Goal: Information Seeking & Learning: Learn about a topic

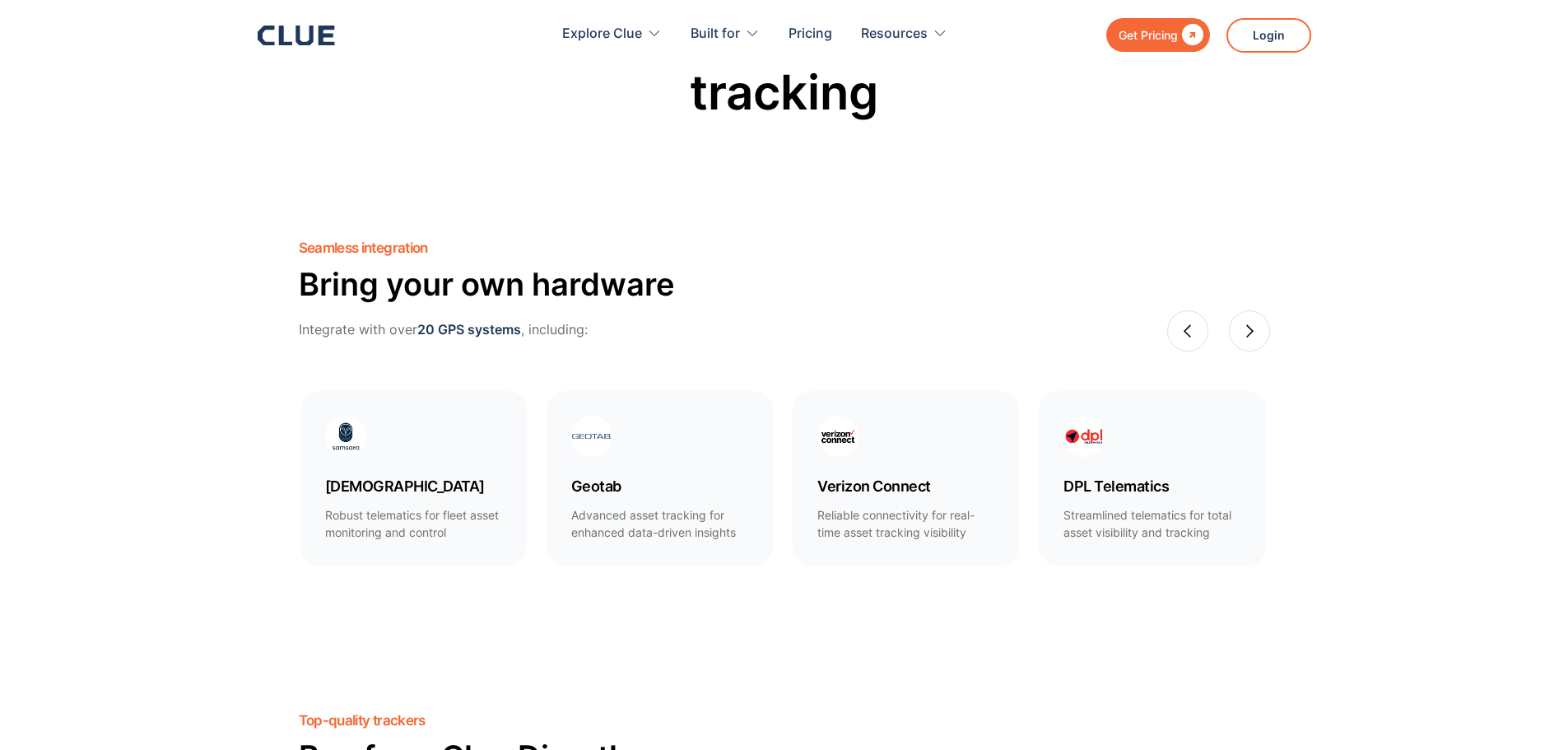
scroll to position [824, 0]
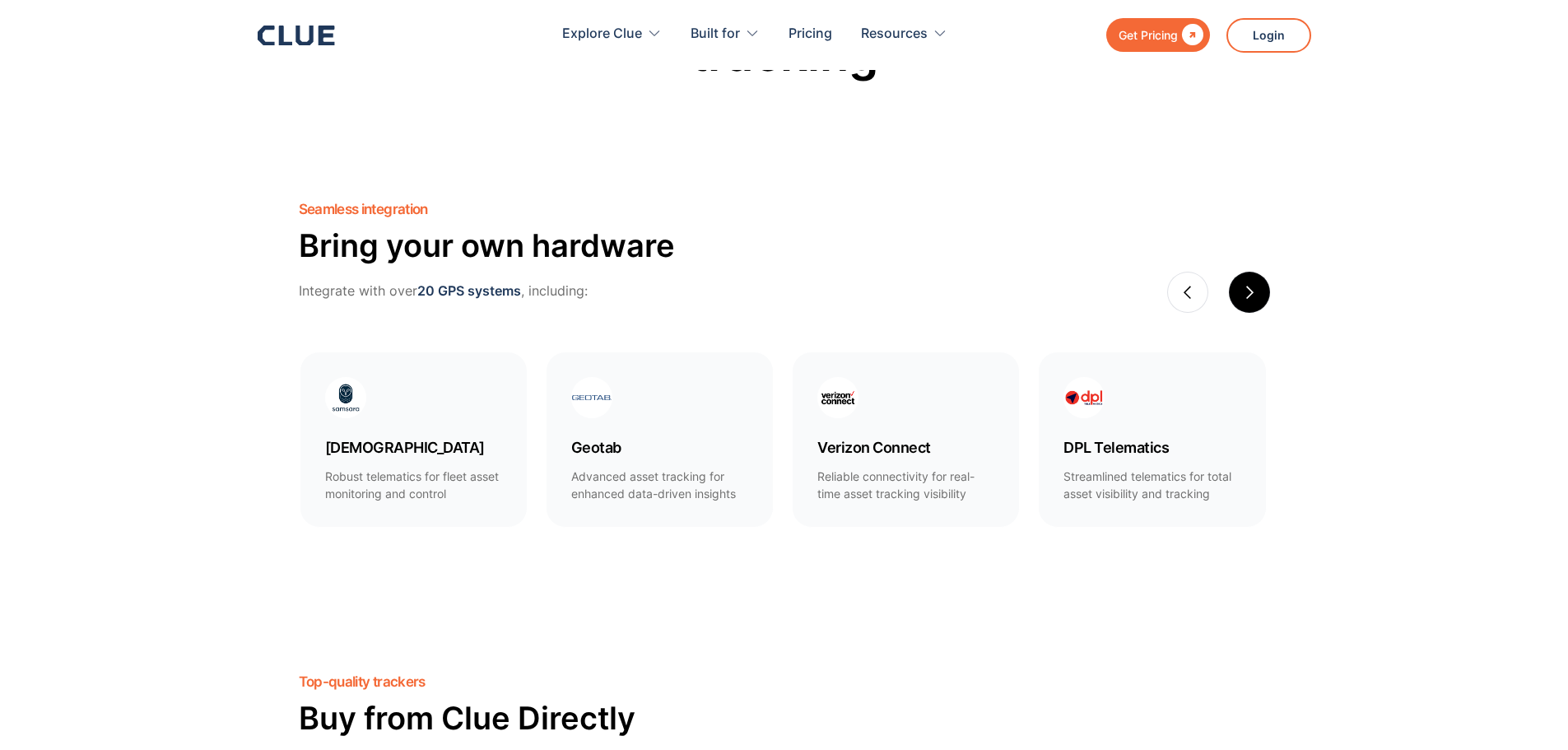
click at [1241, 303] on div "next slide" at bounding box center [1249, 292] width 41 height 41
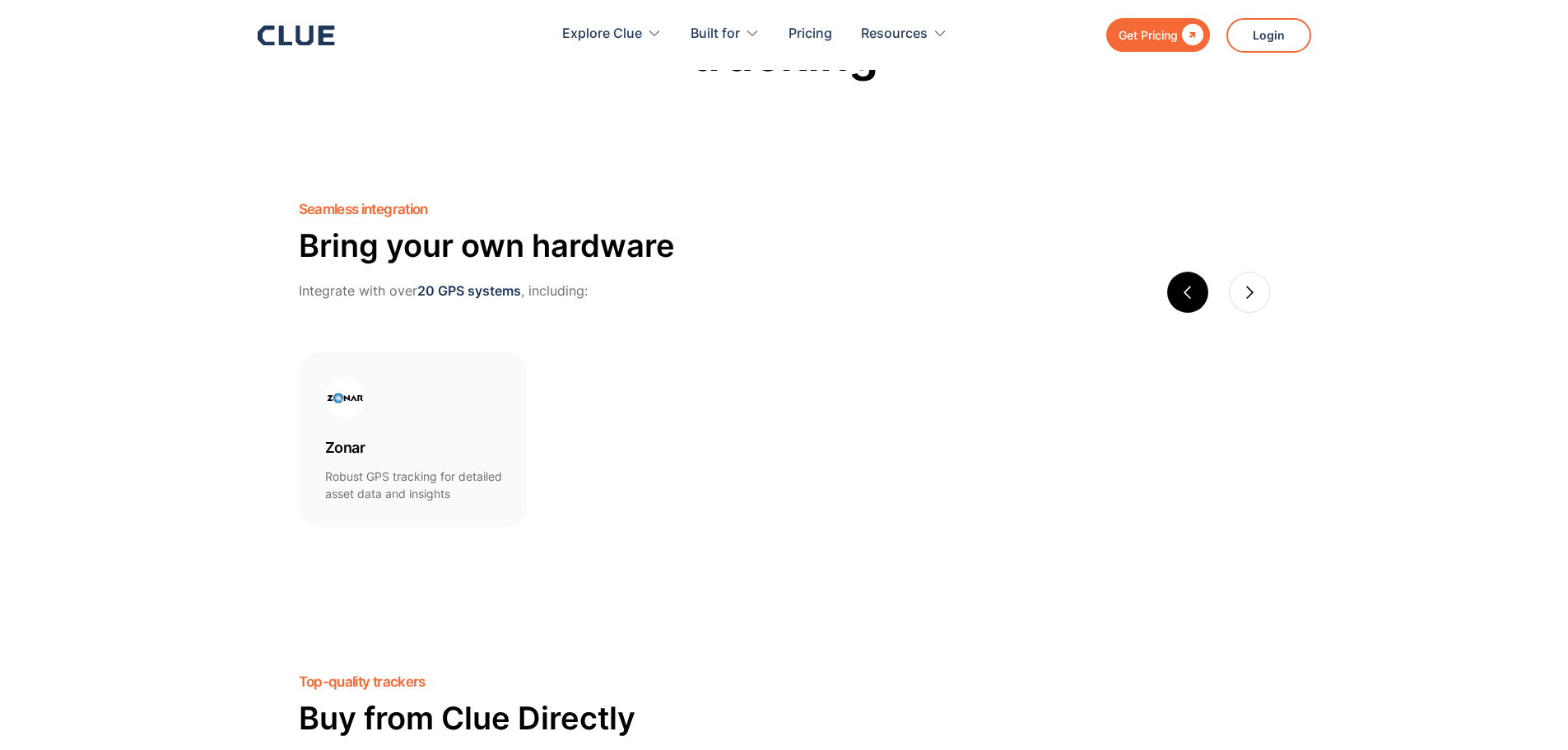
click at [1194, 303] on div "previous slide" at bounding box center [1188, 292] width 41 height 41
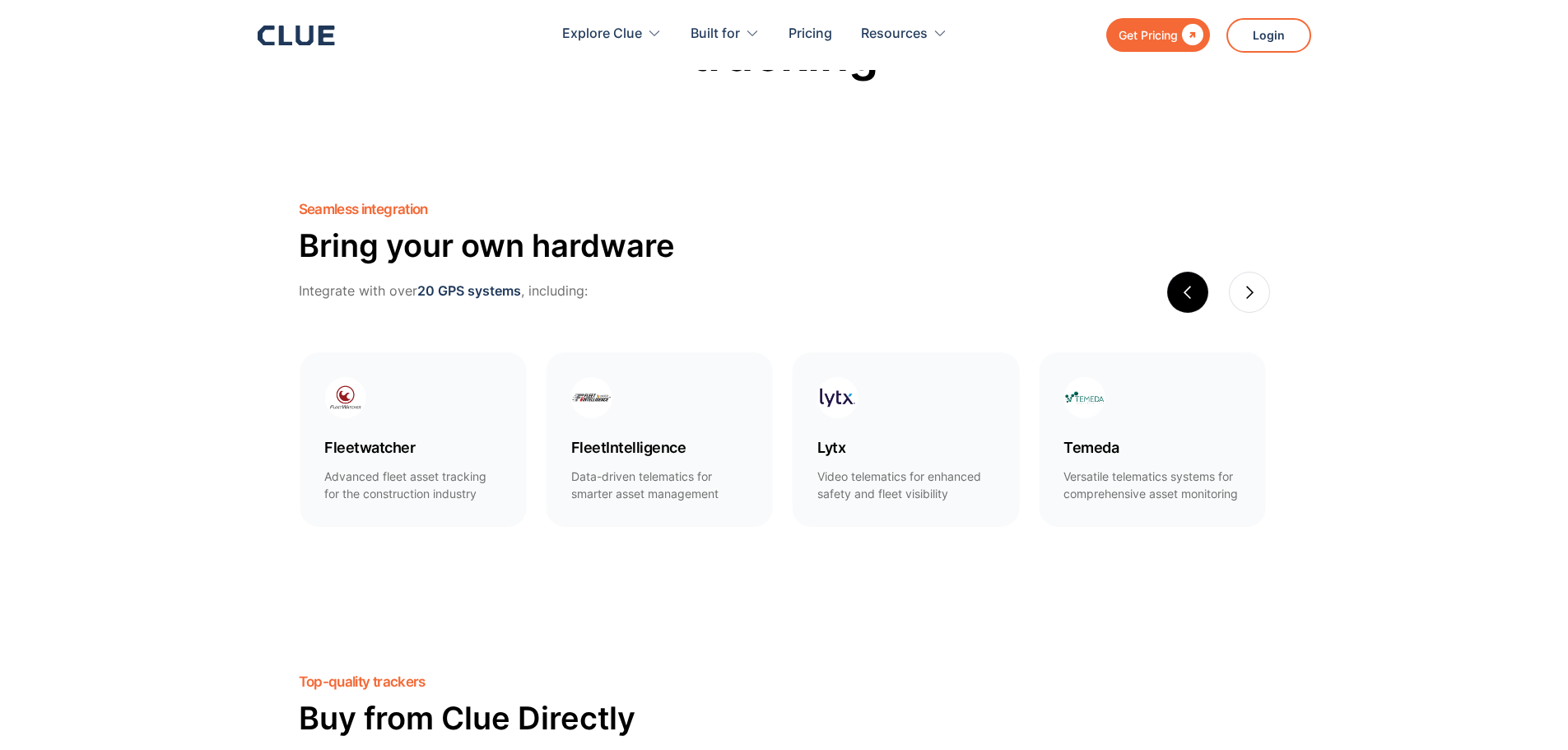
click at [1194, 303] on div "previous slide" at bounding box center [1188, 292] width 41 height 41
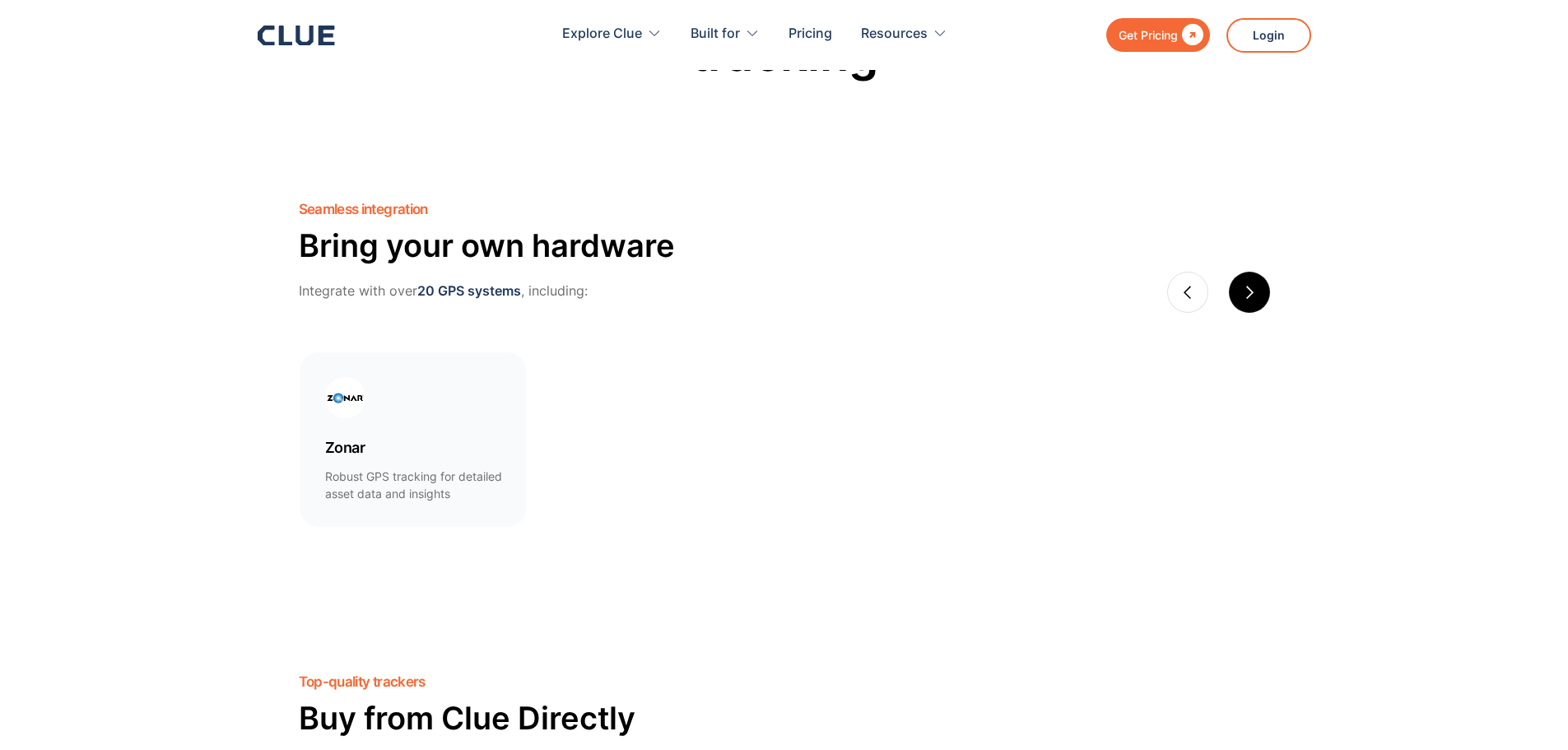
click at [1247, 292] on div "next slide" at bounding box center [1249, 292] width 15 height 15
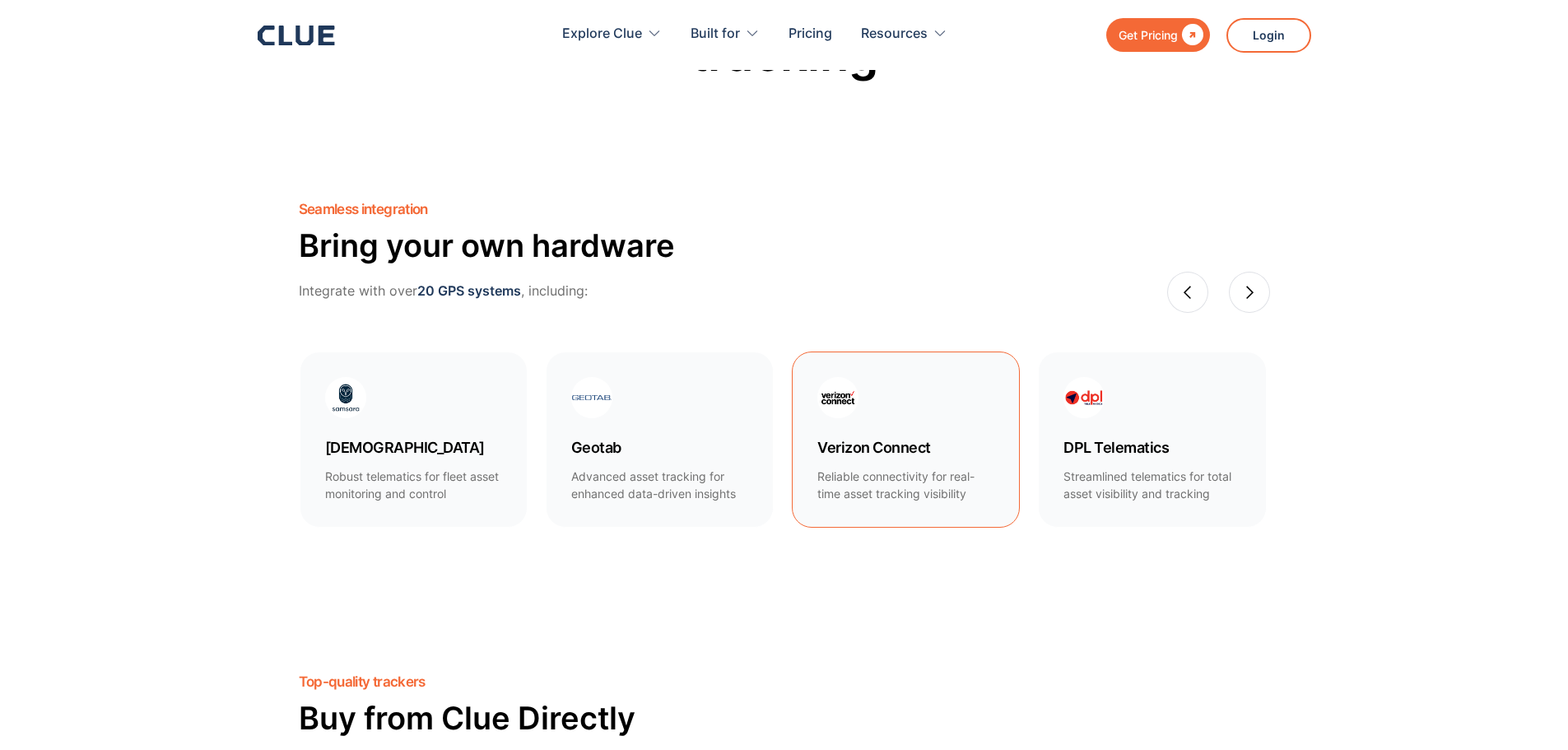
click at [926, 458] on link "Verizon Connect Reliable connectivity for real-time asset tracking visibility" at bounding box center [905, 440] width 228 height 176
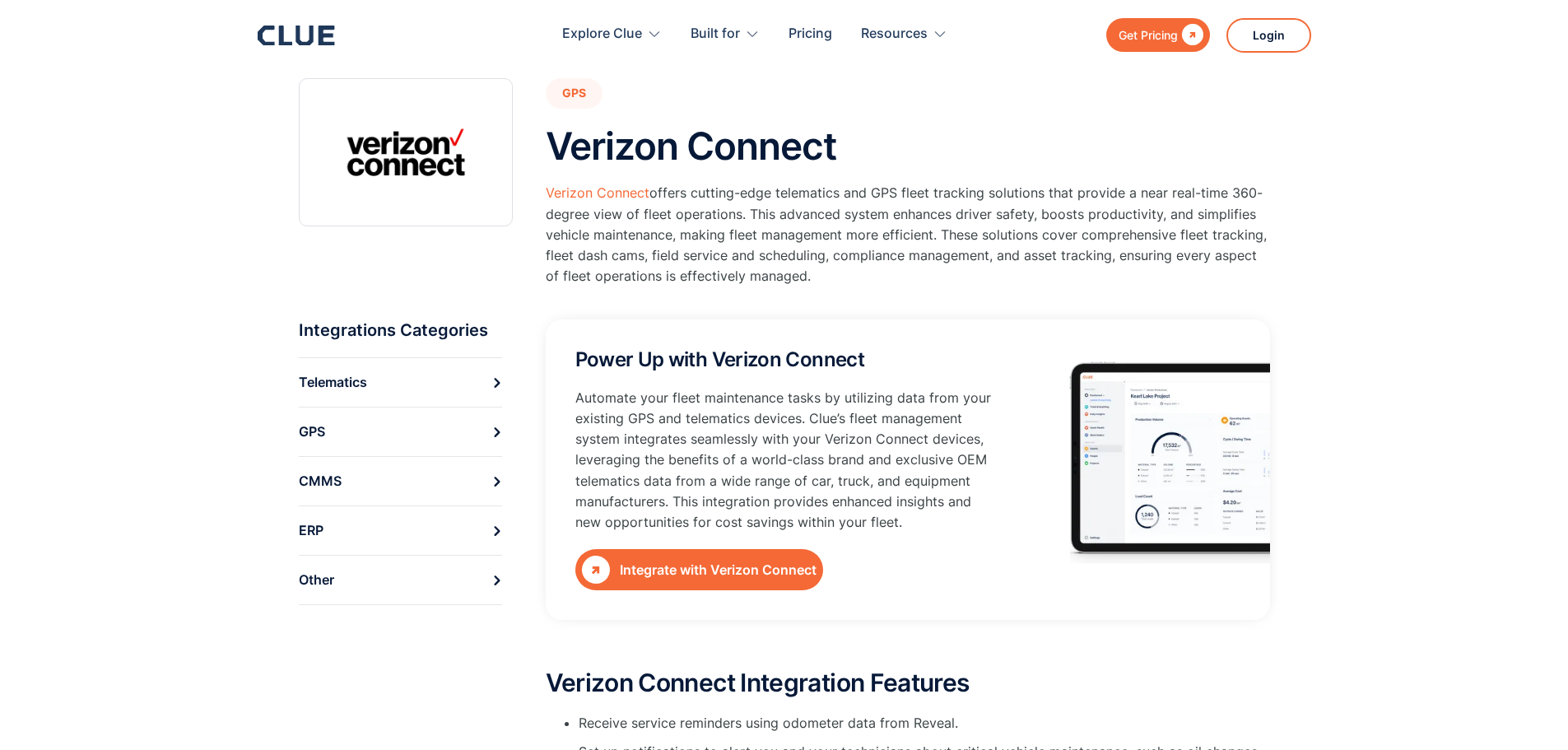
scroll to position [82, 0]
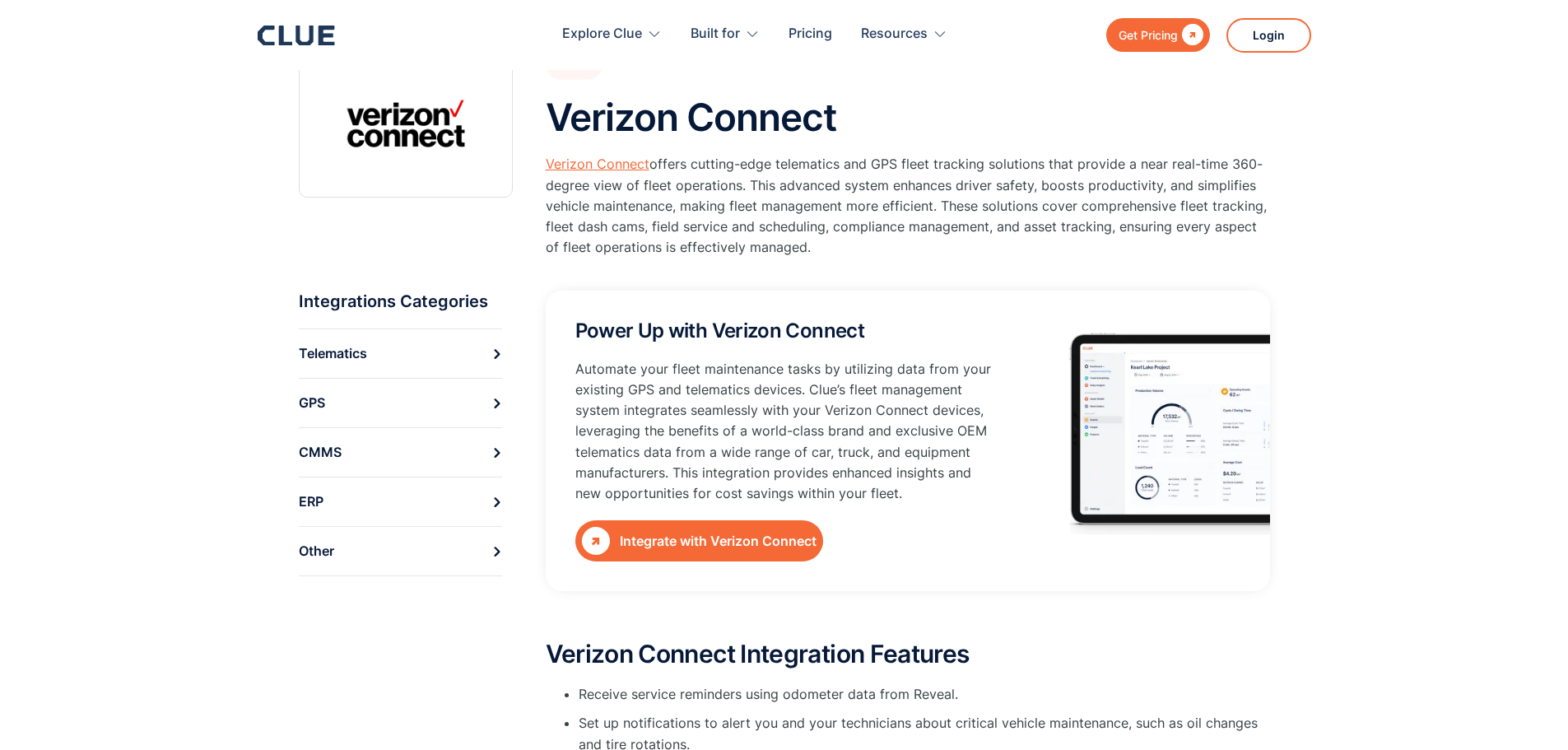
click at [574, 165] on link "Verizon Connect" at bounding box center [597, 163] width 103 height 16
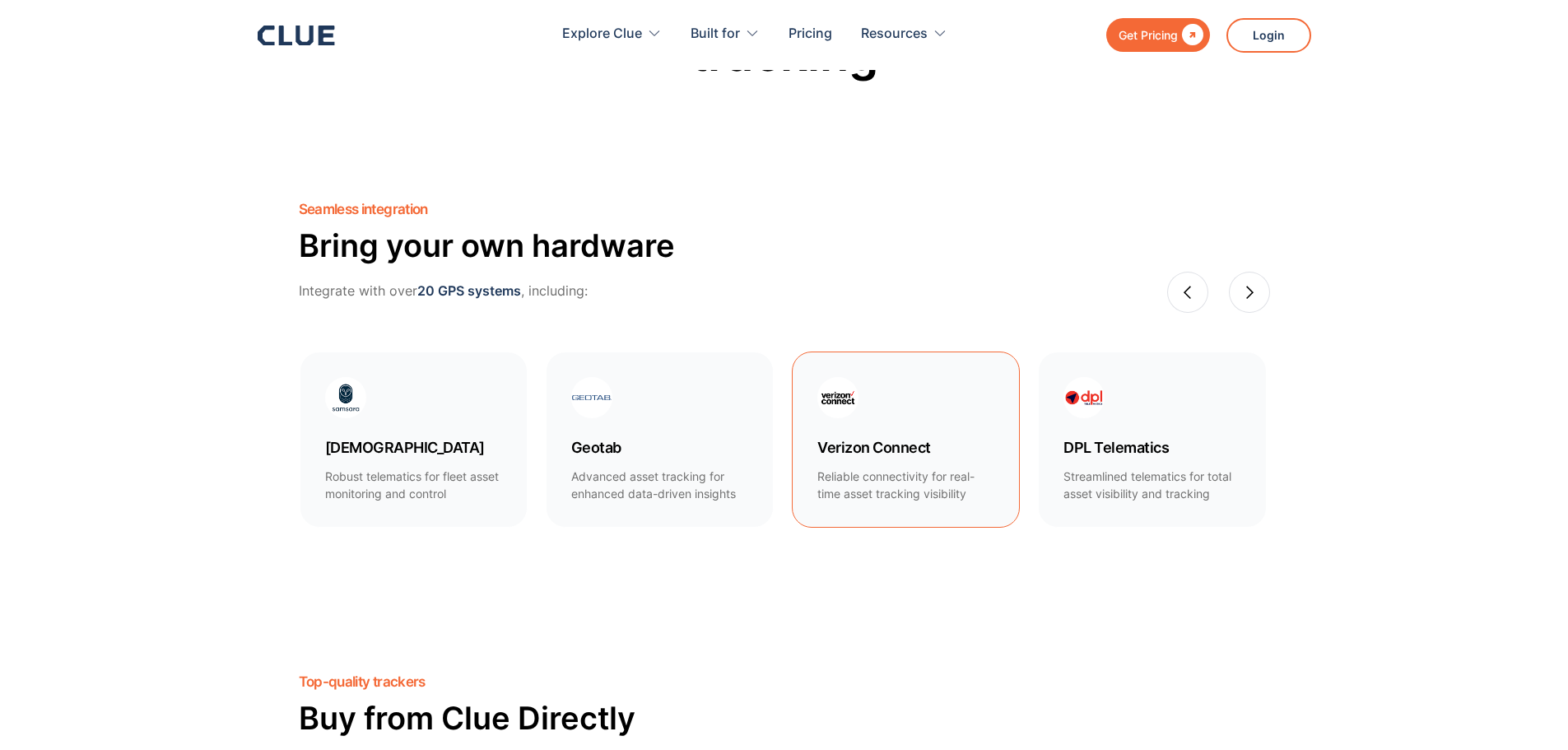
click at [881, 440] on h4 "Verizon Connect" at bounding box center [905, 447] width 177 height 20
click at [233, 324] on section "Seamless integration Bring your own hardware Integrate with over 20 GPS systems…" at bounding box center [784, 335] width 1568 height 473
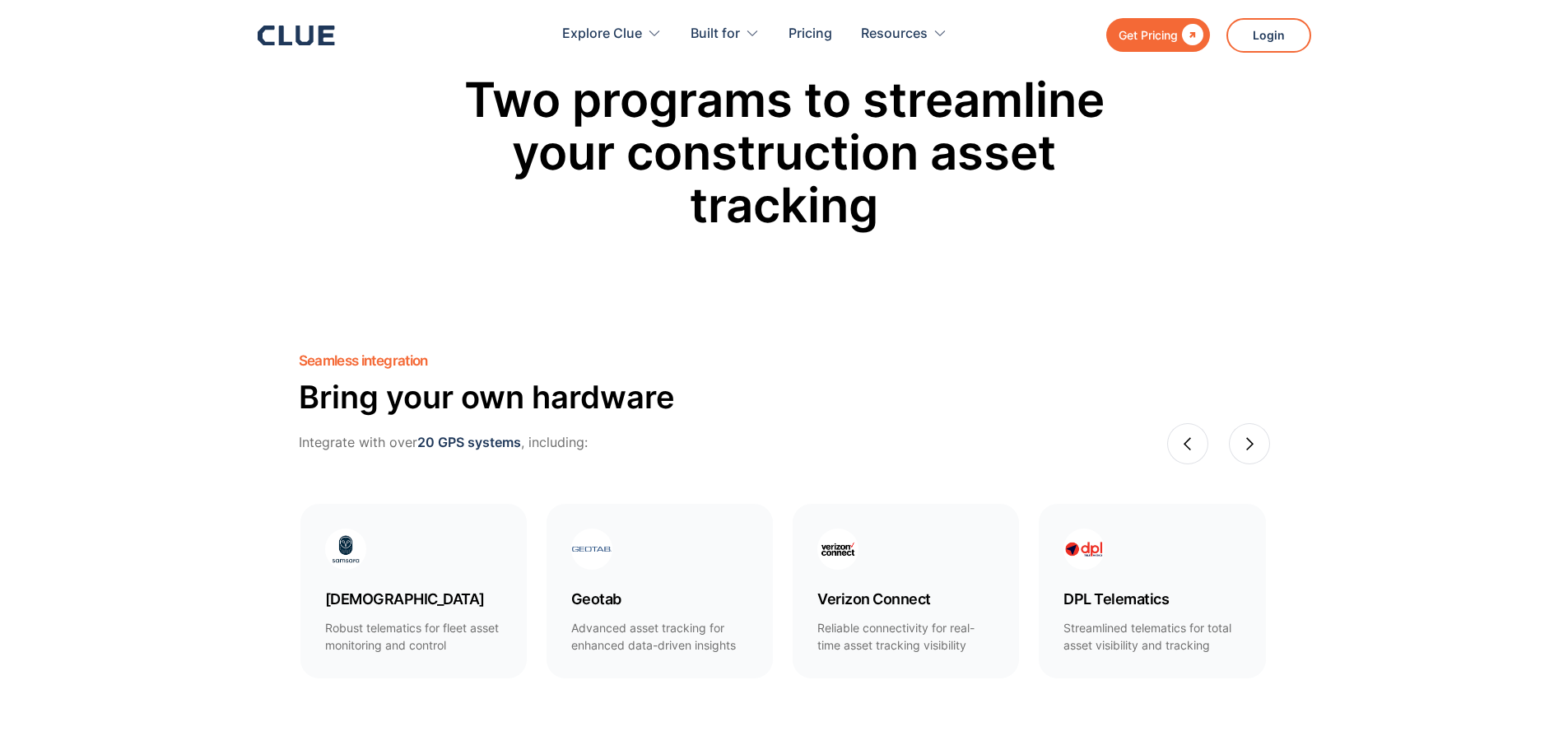
scroll to position [411, 0]
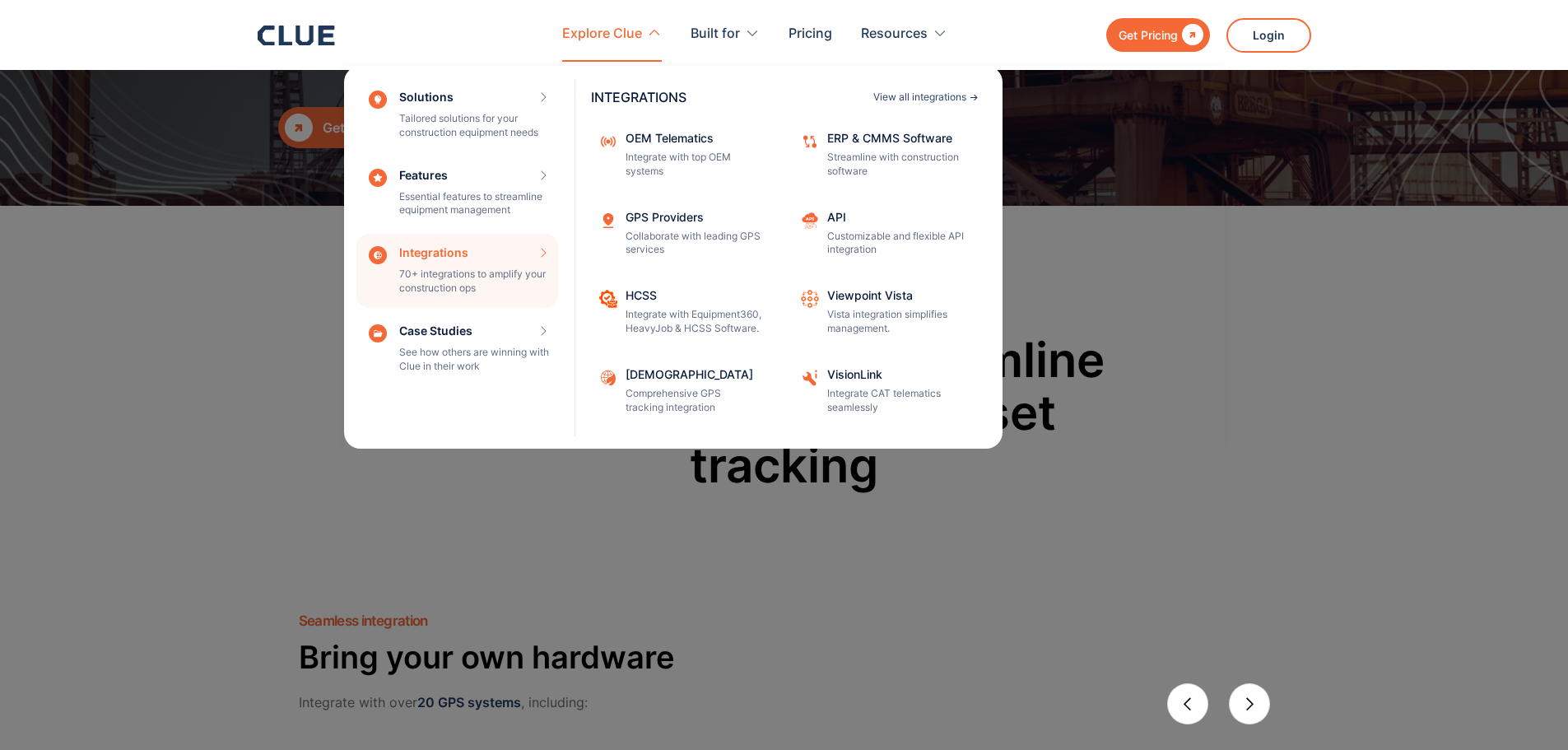
click at [903, 99] on div "View all integrations" at bounding box center [919, 97] width 93 height 10
click at [433, 264] on div "Integrations 70+ integrations to amplify your construction ops INTEGRATIONS Vie…" at bounding box center [457, 270] width 202 height 74
click at [935, 104] on div "INTEGRATIONS View all integrations OEM Telematics Integrate with top OEM system…" at bounding box center [788, 257] width 428 height 383
click at [922, 98] on div "View all integrations" at bounding box center [919, 97] width 93 height 10
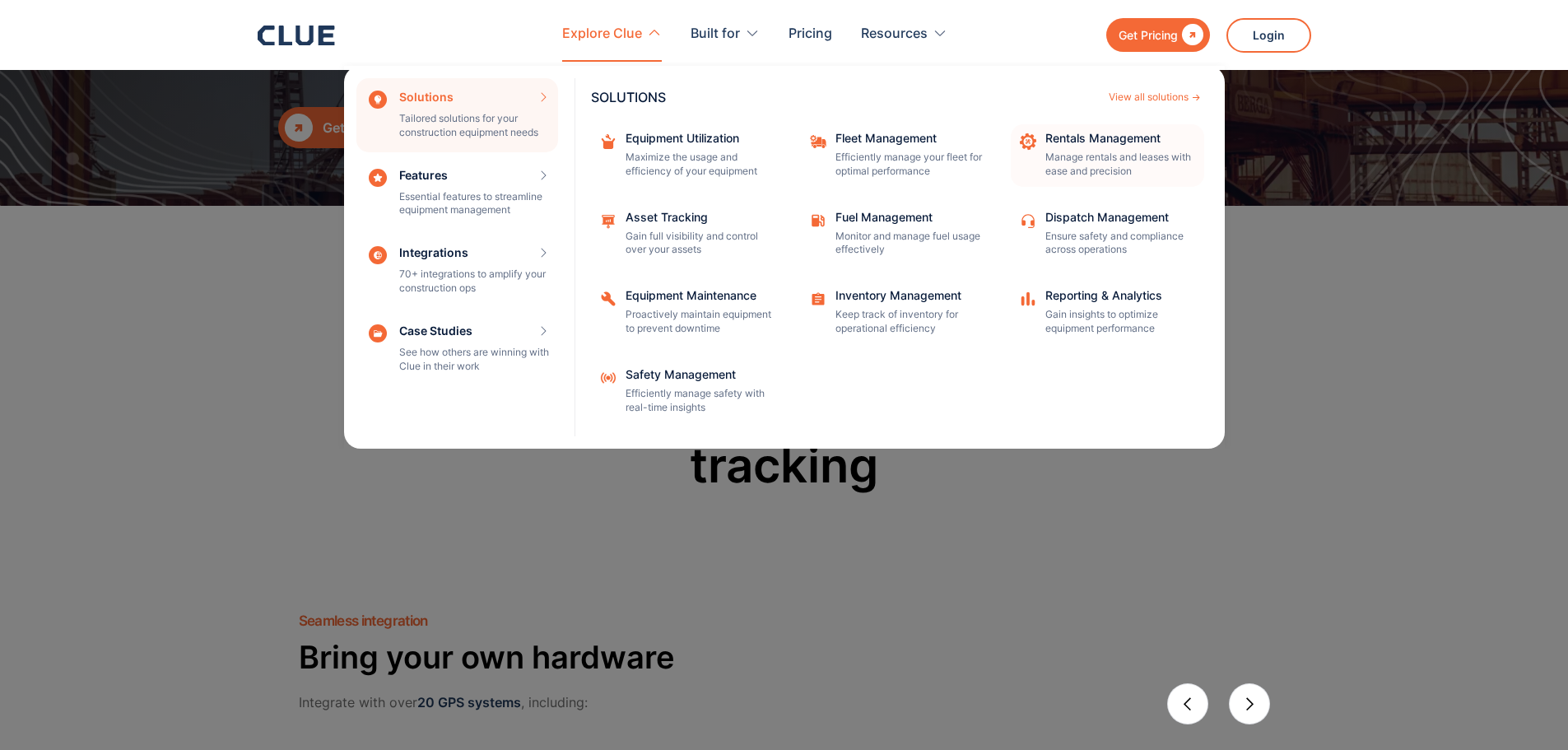
click at [1119, 174] on p "Manage rentals and leases with ease and precision" at bounding box center [1119, 164] width 148 height 28
click at [667, 145] on div "Equipment Utilization Maximize the usage and efficiency of your equipment" at bounding box center [699, 156] width 148 height 46
